Goal: Find contact information: Find specific fact

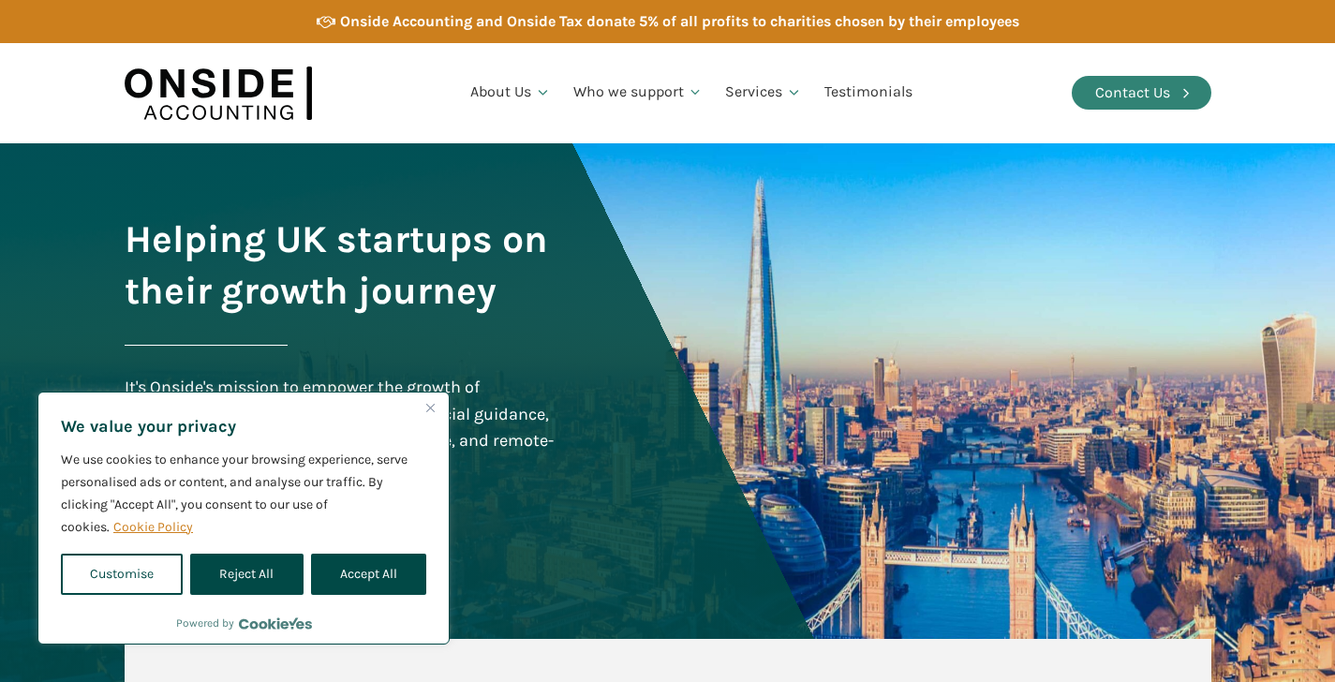
click at [1134, 83] on div "Contact Us" at bounding box center [1132, 93] width 75 height 24
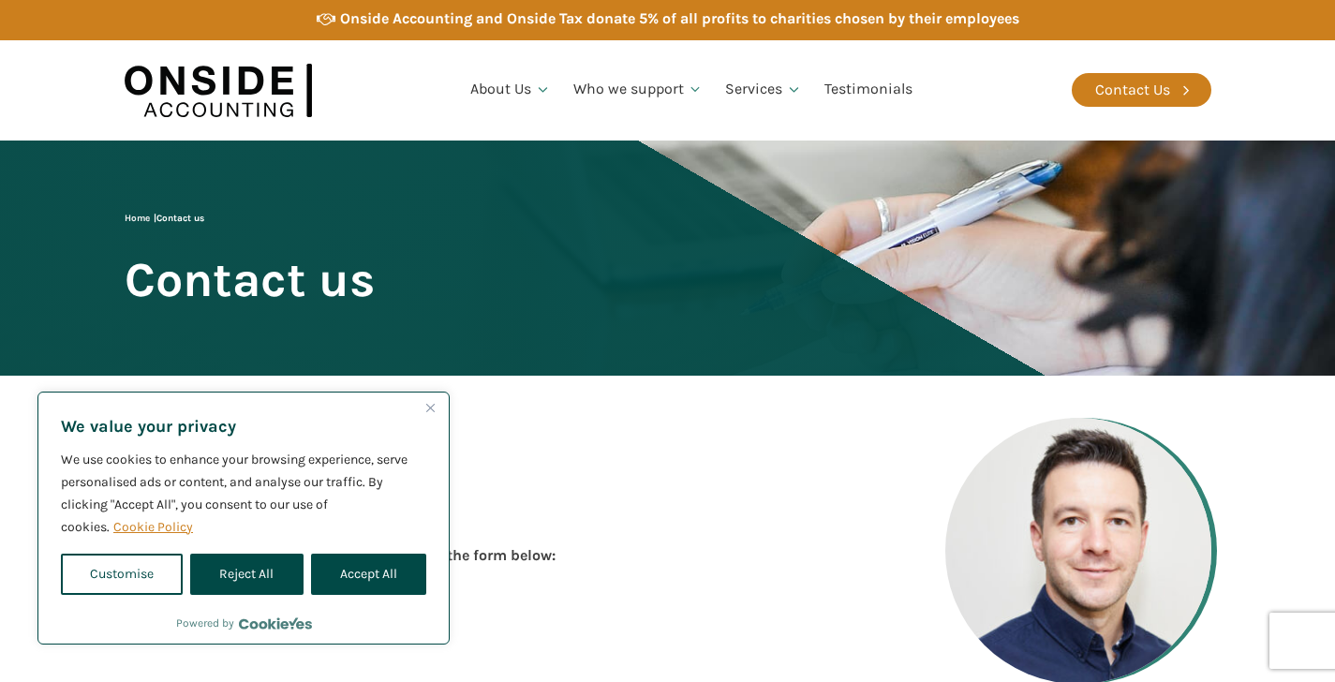
scroll to position [4, 0]
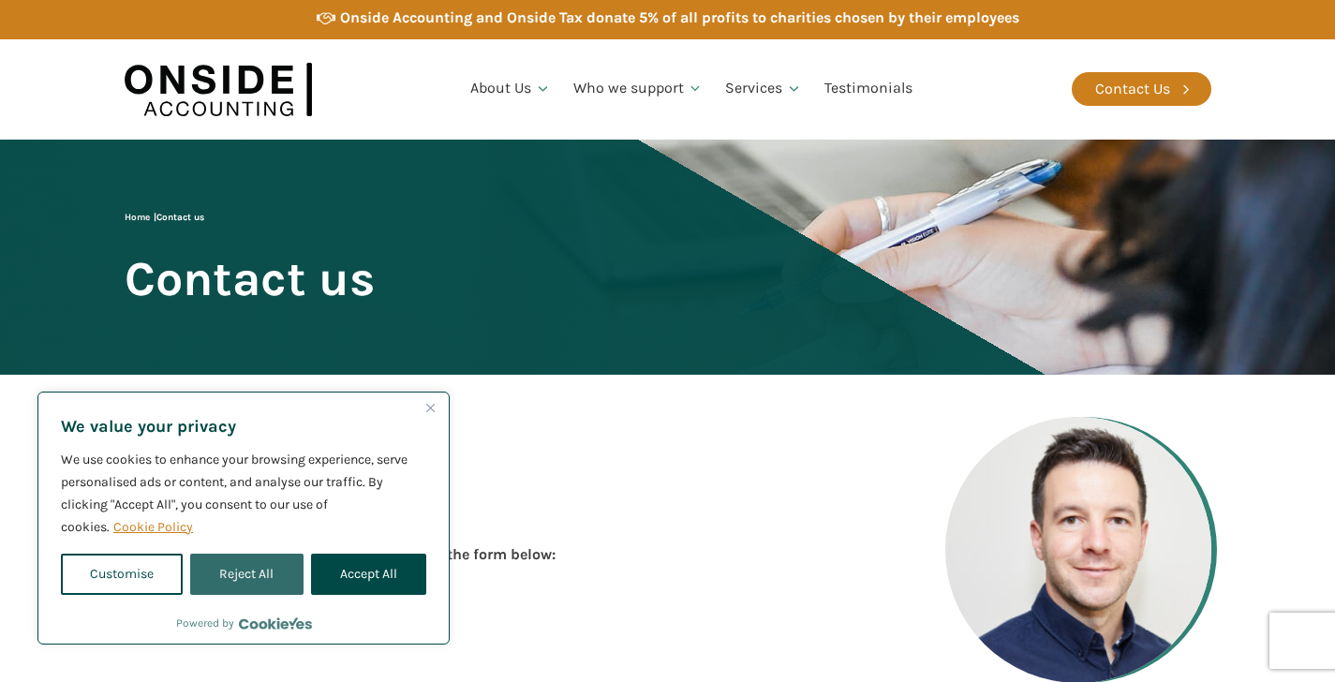
click at [252, 563] on button "Reject All" at bounding box center [246, 574] width 112 height 41
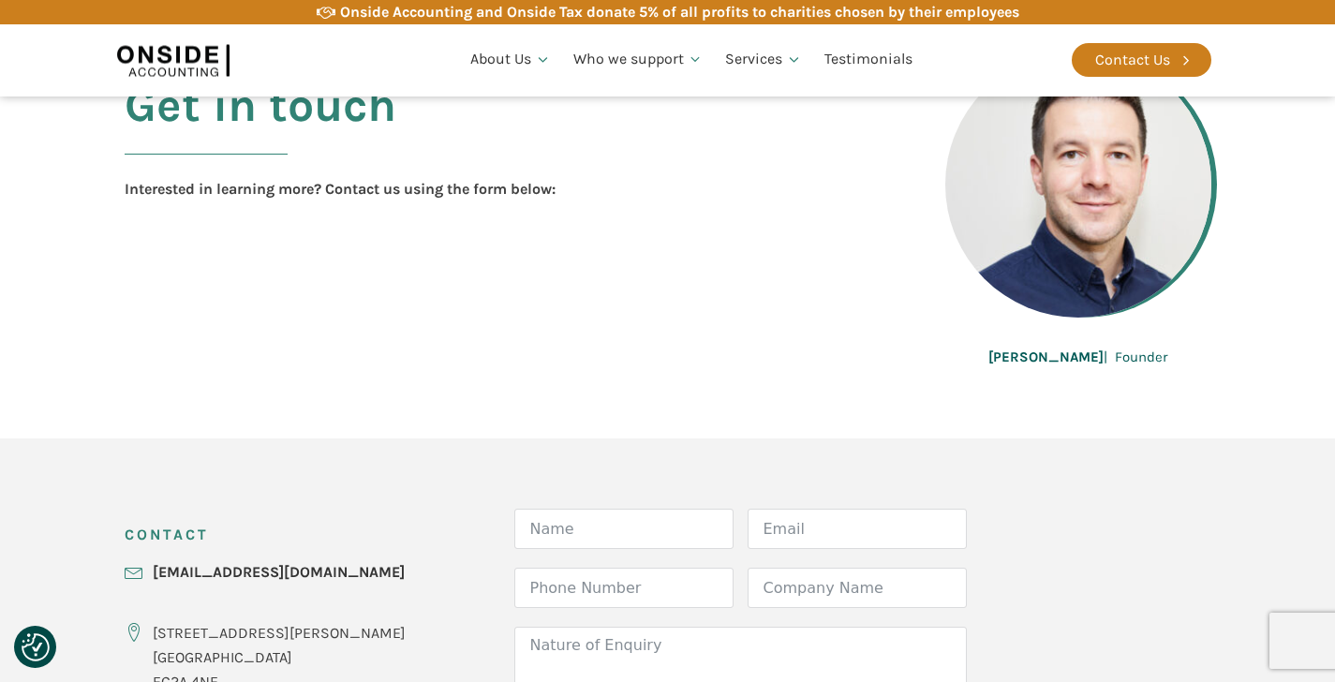
scroll to position [633, 0]
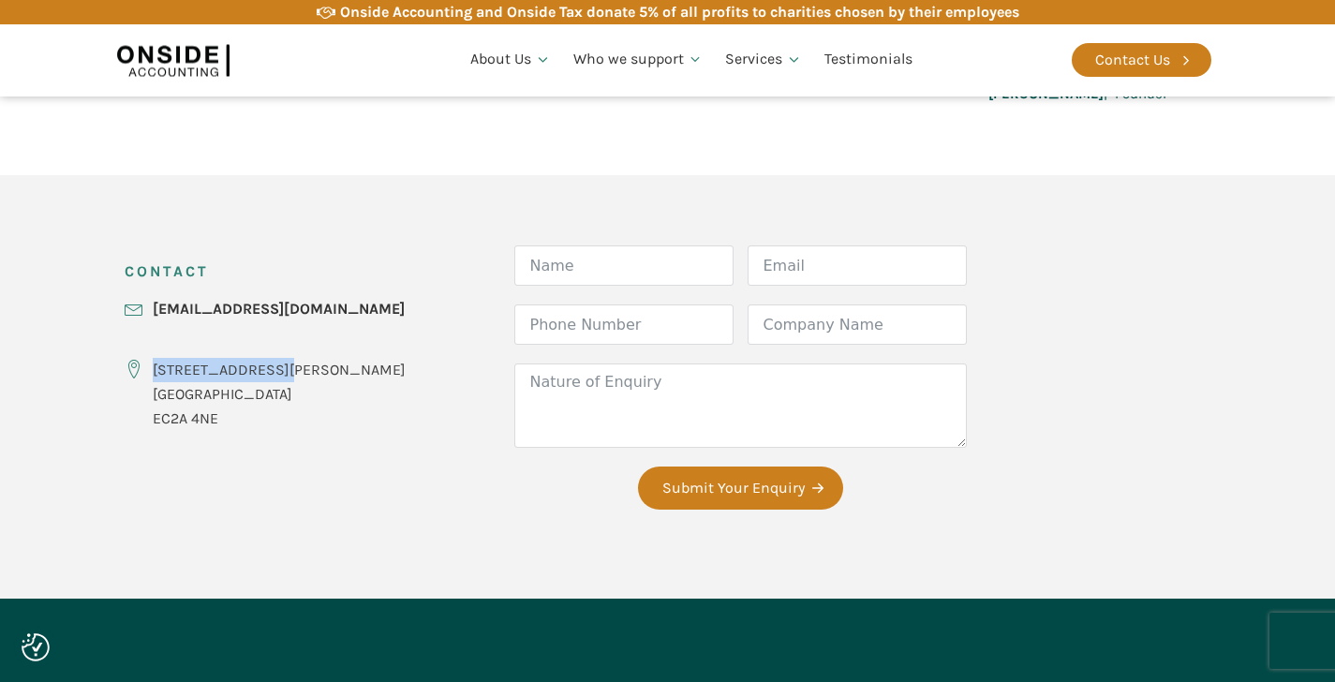
drag, startPoint x: 273, startPoint y: 369, endPoint x: 197, endPoint y: 362, distance: 76.3
click at [147, 377] on div "CONTACT hello@onsideaccounting.com 86-90 Paul Street London EC2A 4NE" at bounding box center [265, 345] width 281 height 199
copy div "[STREET_ADDRESS][PERSON_NAME]"
drag, startPoint x: 214, startPoint y: 395, endPoint x: 156, endPoint y: 395, distance: 57.2
click at [142, 399] on div "86-90 Paul Street London EC2A 4NE" at bounding box center [265, 394] width 281 height 72
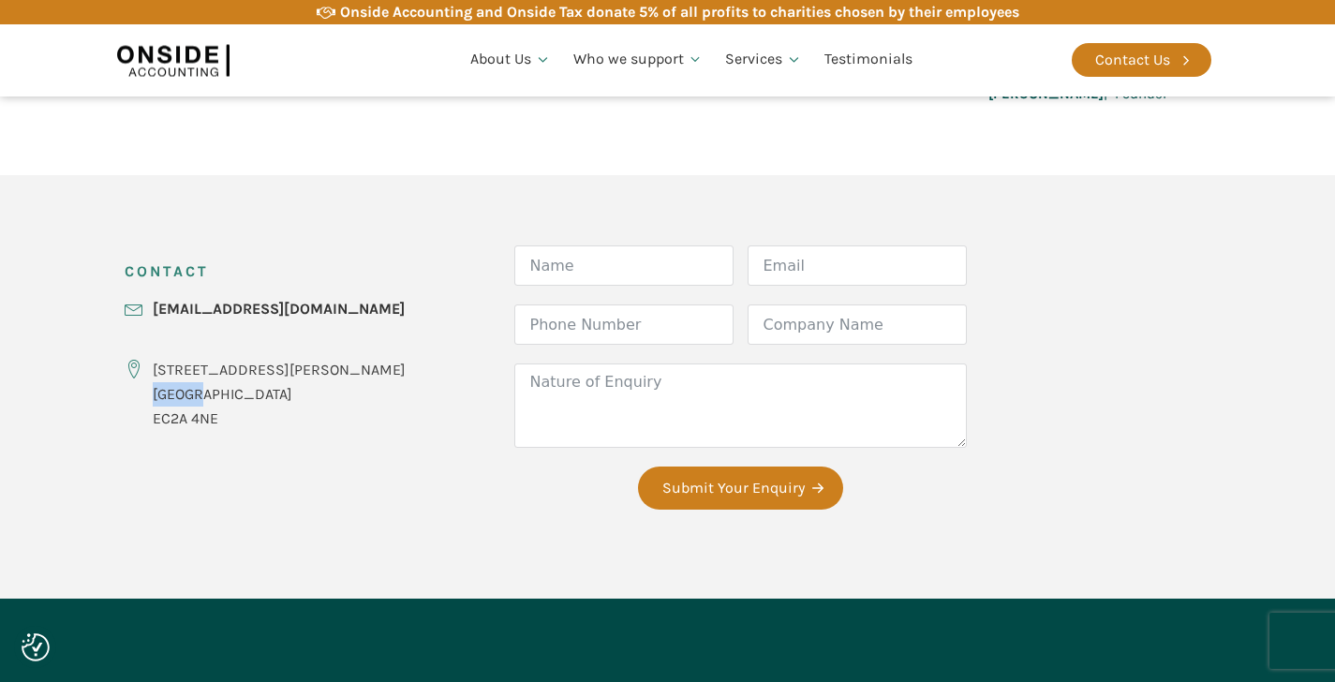
copy div "[GEOGRAPHIC_DATA]"
drag, startPoint x: 218, startPoint y: 414, endPoint x: 156, endPoint y: 425, distance: 63.8
click at [146, 425] on div "86-90 Paul Street London EC2A 4NE" at bounding box center [265, 394] width 281 height 72
click at [246, 409] on div "86-90 Paul Street London EC2A 4NE" at bounding box center [279, 394] width 253 height 72
drag, startPoint x: 205, startPoint y: 419, endPoint x: 156, endPoint y: 418, distance: 49.7
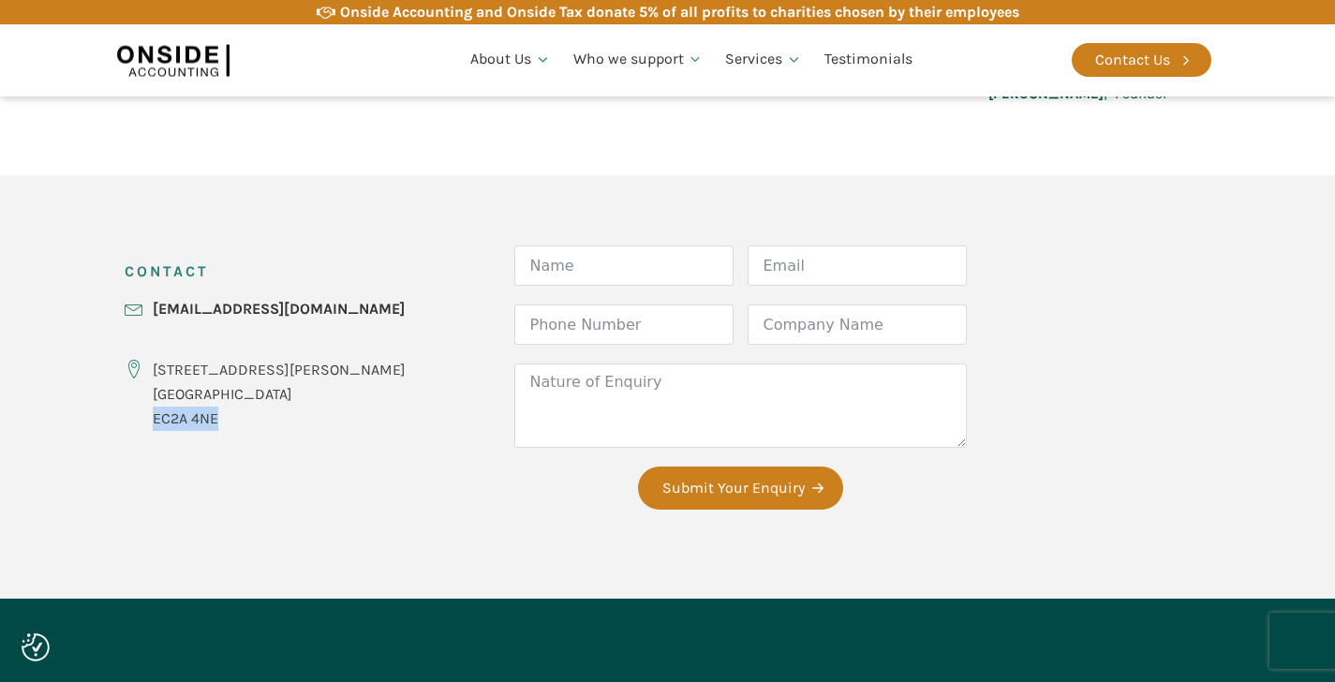
click at [153, 419] on div "86-90 Paul Street London EC2A 4NE" at bounding box center [279, 394] width 253 height 72
copy div "EC2A 4NE"
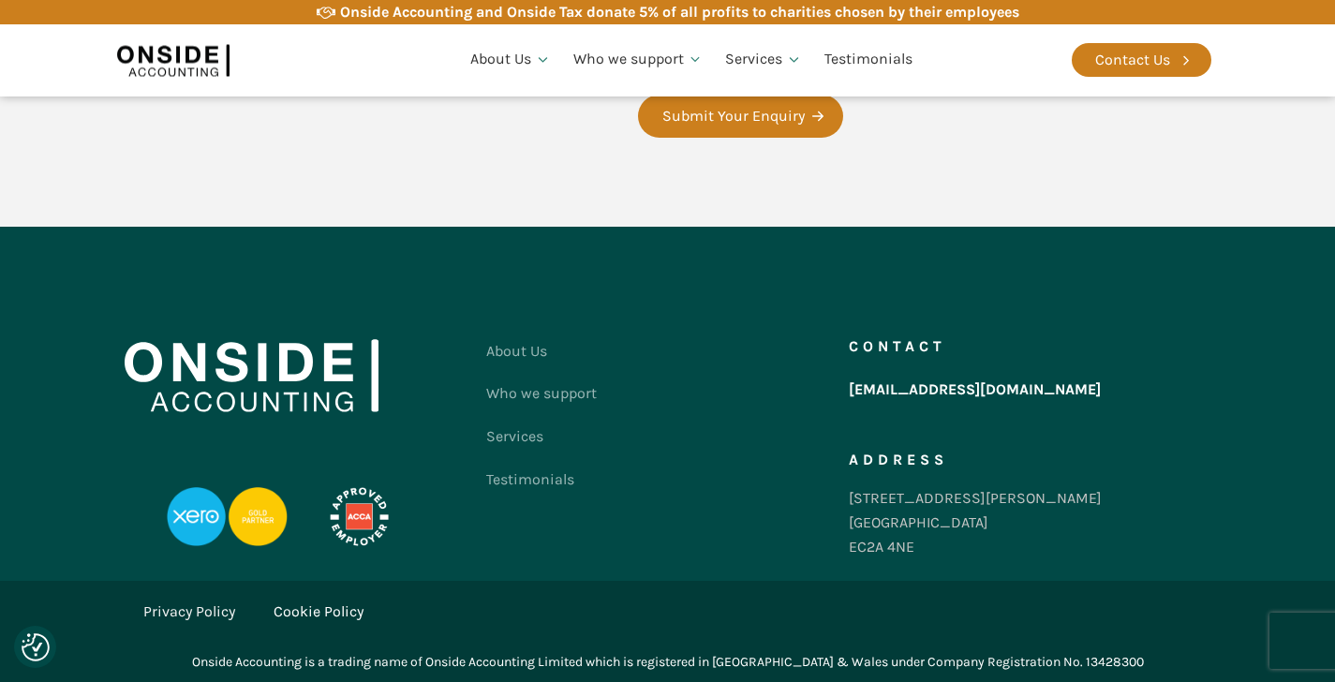
scroll to position [0, 0]
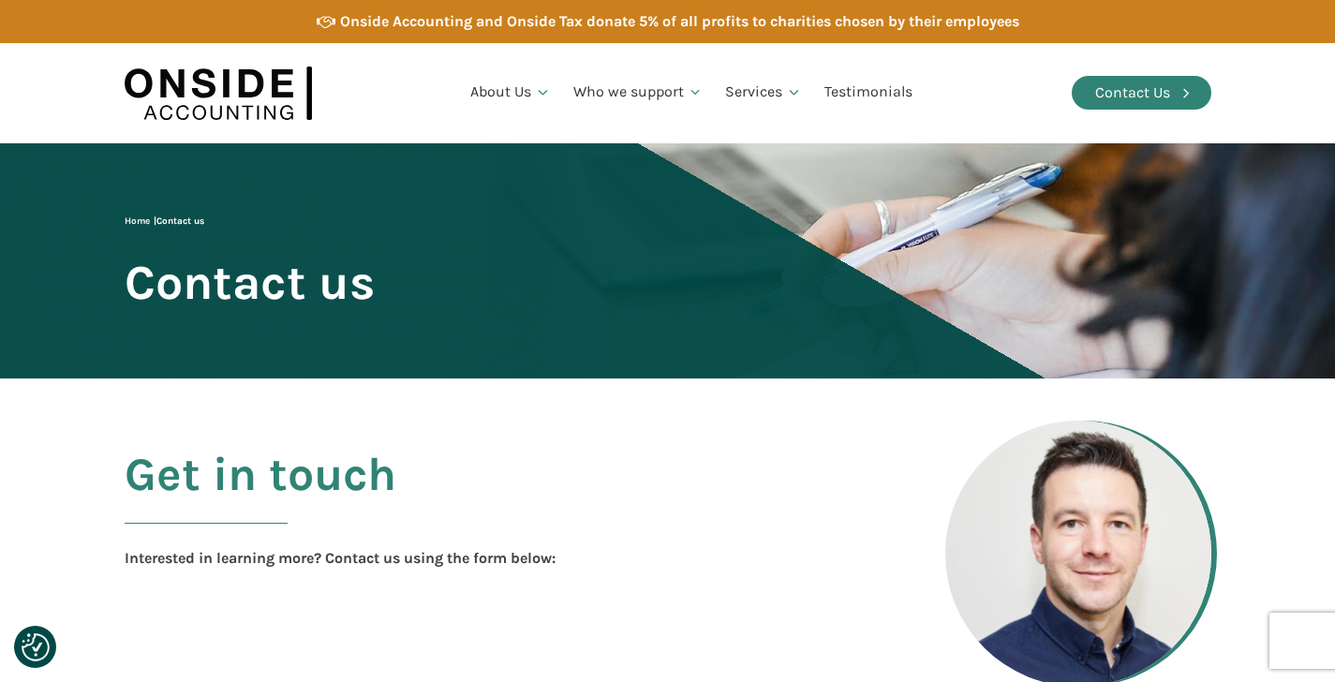
click at [1129, 86] on div "Contact Us" at bounding box center [1132, 93] width 75 height 24
